Goal: Task Accomplishment & Management: Manage account settings

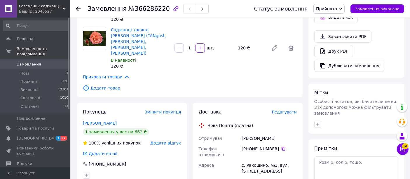
scroll to position [195, 0]
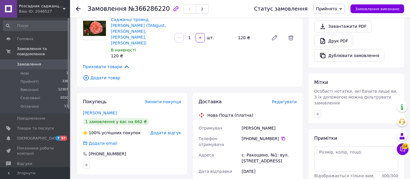
click at [251, 123] on div "[PERSON_NAME]" at bounding box center [270, 128] width 58 height 11
copy div "[PERSON_NAME]"
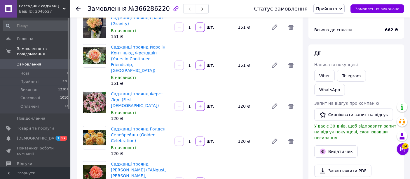
scroll to position [227, 0]
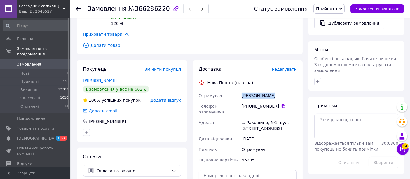
copy div "[PERSON_NAME]"
click at [336, 114] on textarea at bounding box center [357, 126] width 84 height 25
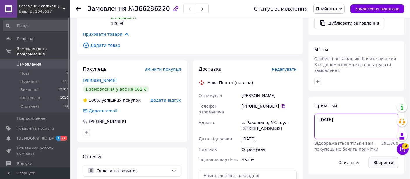
type textarea "[DATE]"
click at [382, 157] on button "Зберегти" at bounding box center [384, 163] width 30 height 12
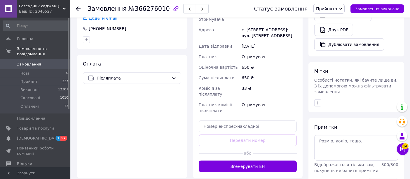
scroll to position [227, 0]
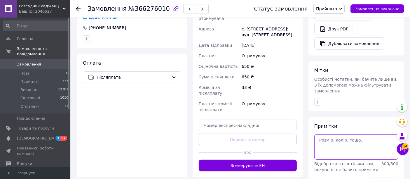
click at [325, 134] on textarea at bounding box center [357, 146] width 84 height 25
type textarea "[DATE]"
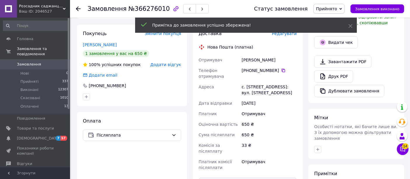
scroll to position [162, 0]
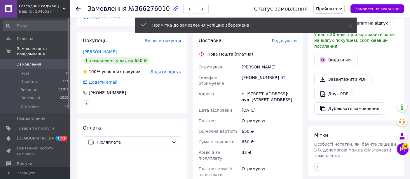
click at [250, 62] on div "Качмарик Віктор" at bounding box center [270, 67] width 58 height 11
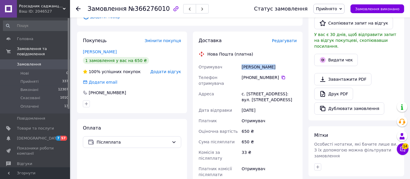
copy div "Качмарик Віктор"
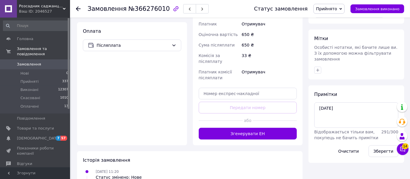
scroll to position [259, 0]
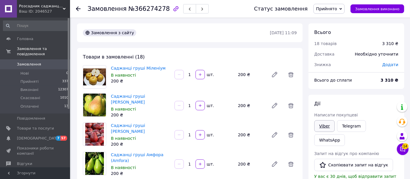
click at [326, 128] on link "Viber" at bounding box center [325, 126] width 20 height 12
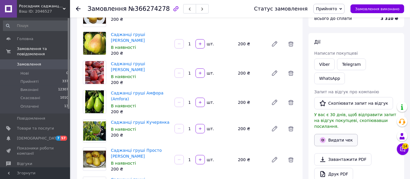
scroll to position [32, 0]
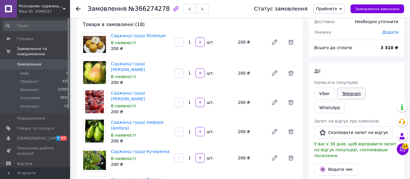
click at [351, 93] on link "Telegram" at bounding box center [351, 94] width 29 height 12
